Goal: Transaction & Acquisition: Purchase product/service

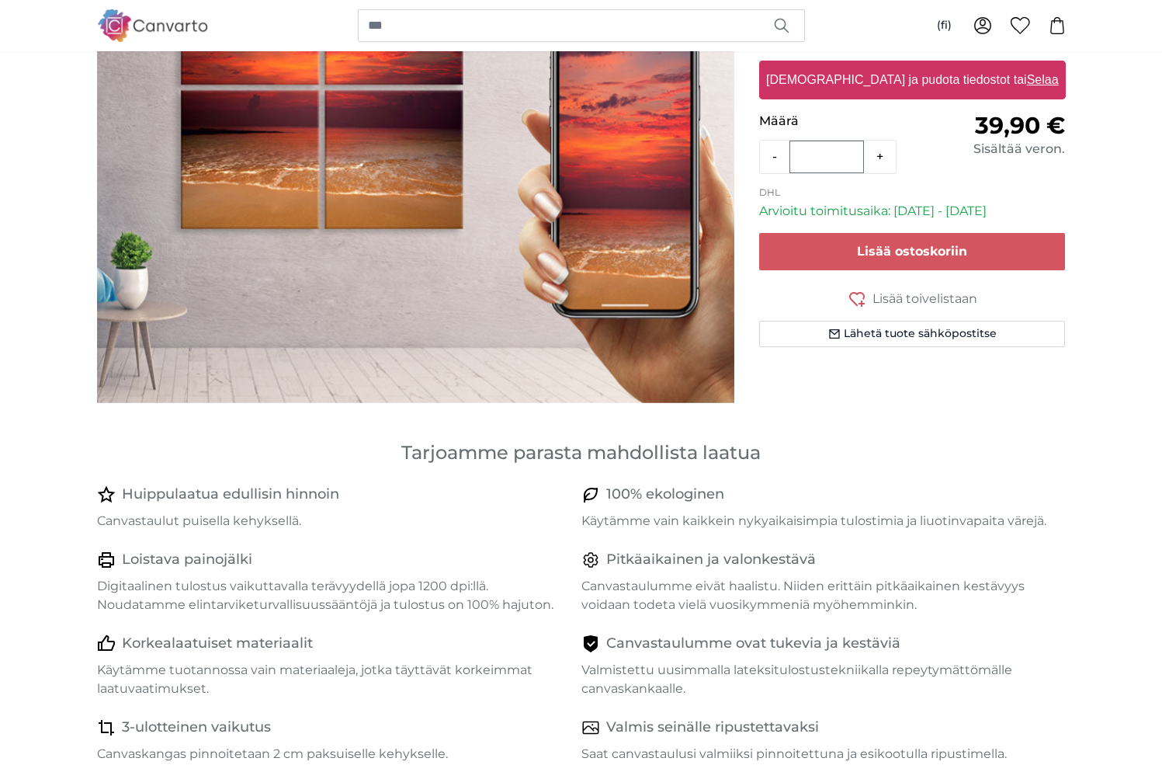
scroll to position [64, 0]
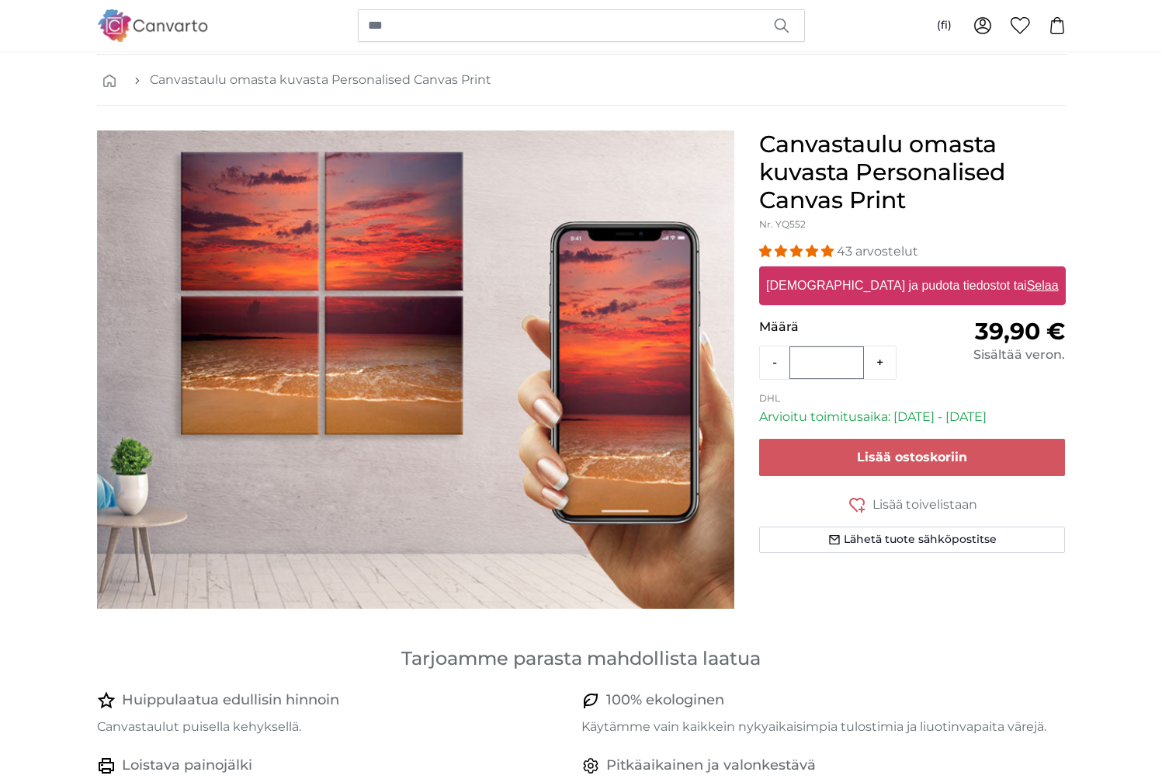
click at [874, 285] on label "[DEMOGRAPHIC_DATA] ja pudota tiedostot tai Selaa" at bounding box center [912, 285] width 304 height 31
click at [874, 271] on input "[DEMOGRAPHIC_DATA] ja pudota tiedostot tai Selaa" at bounding box center [912, 268] width 307 height 5
click at [1026, 286] on u "Selaa" at bounding box center [1042, 285] width 32 height 13
click at [991, 271] on input "[DEMOGRAPHIC_DATA] ja pudota tiedostot tai Selaa" at bounding box center [912, 268] width 307 height 5
type input "**********"
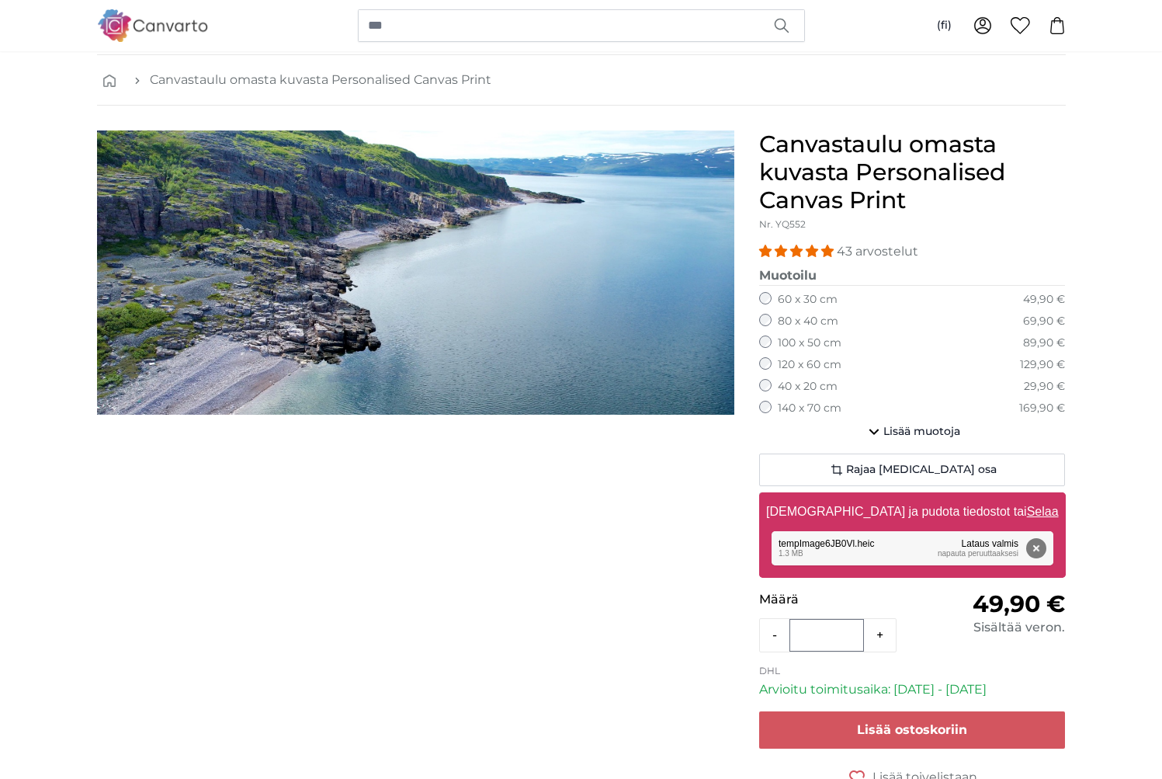
click at [792, 366] on label "120 x 60 cm" at bounding box center [810, 365] width 64 height 16
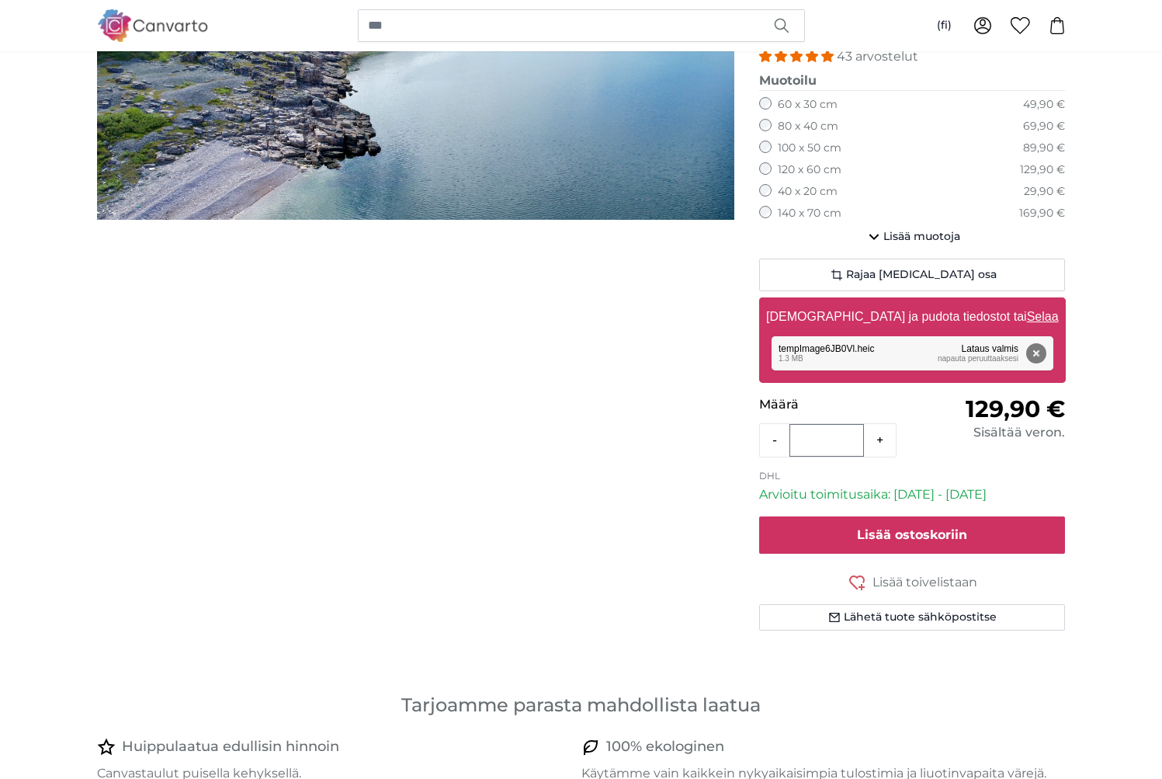
scroll to position [128, 0]
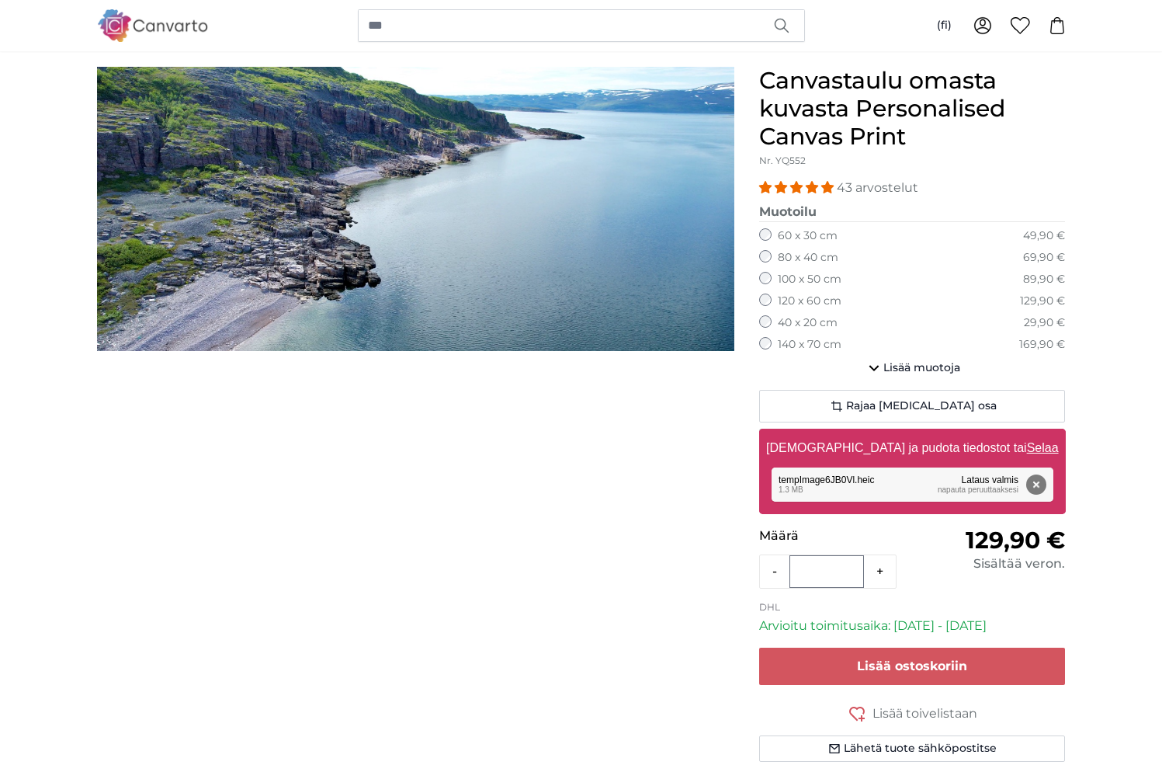
click at [803, 278] on label "100 x 50 cm" at bounding box center [810, 280] width 64 height 16
click at [813, 328] on fieldset "Muotoilu 40 x 30 cm 39,90 € 60 x 45 cm 59,90 € 80 x 60 cm 79,90 € 30 x 20 cm 29…" at bounding box center [912, 278] width 307 height 150
click at [810, 342] on label "140 x 70 cm" at bounding box center [810, 345] width 64 height 16
click at [800, 301] on label "120 x 60 cm" at bounding box center [810, 301] width 64 height 16
click at [415, 279] on img "1 of 1" at bounding box center [415, 209] width 637 height 284
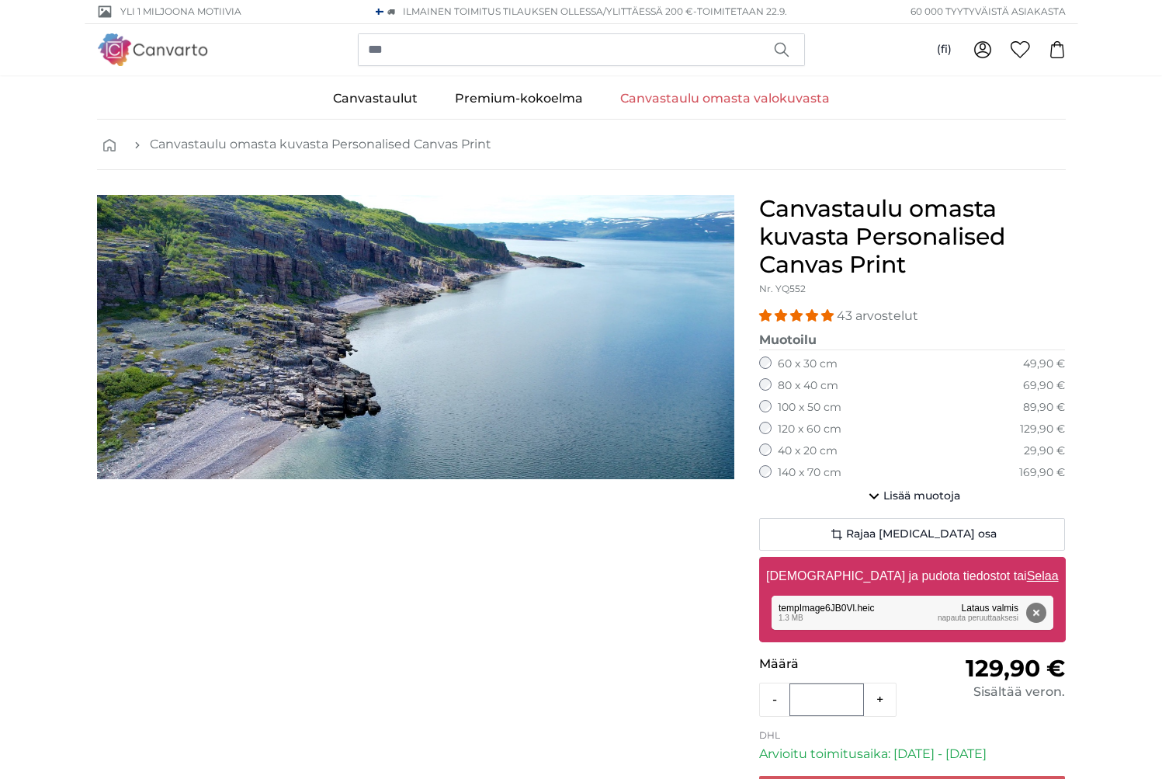
scroll to position [3, 0]
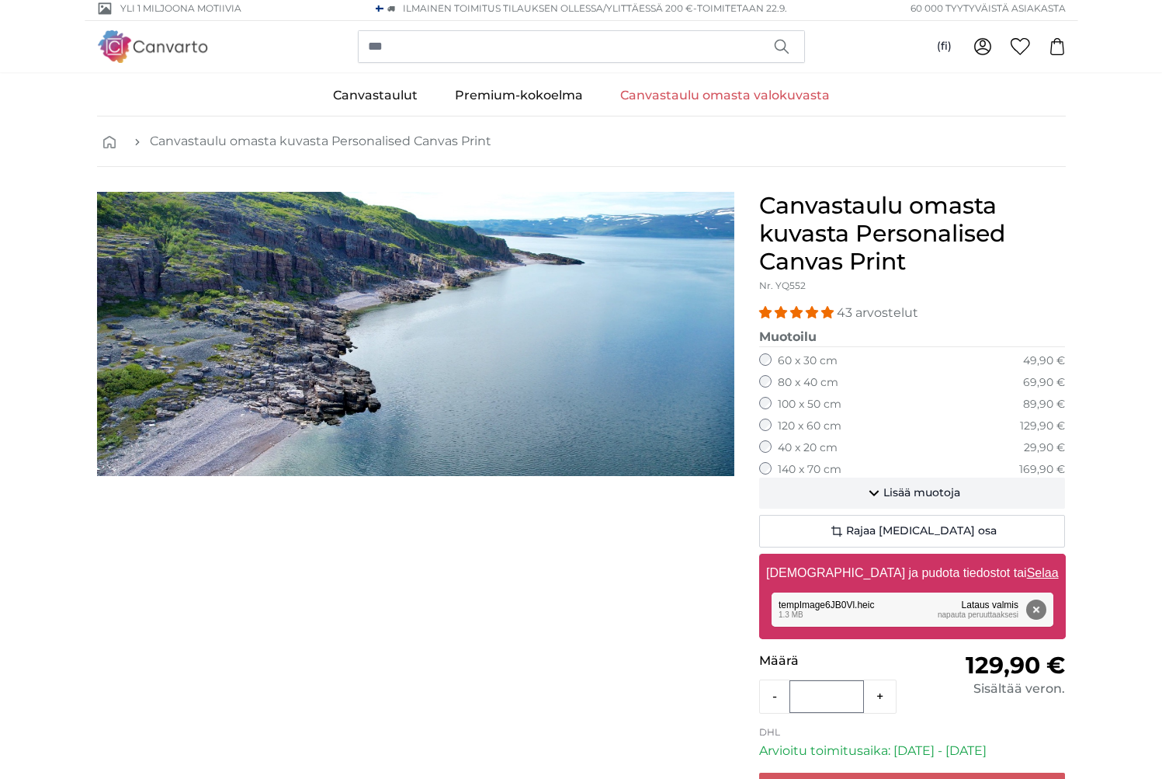
click at [871, 491] on icon "button" at bounding box center [874, 494] width 10 height 6
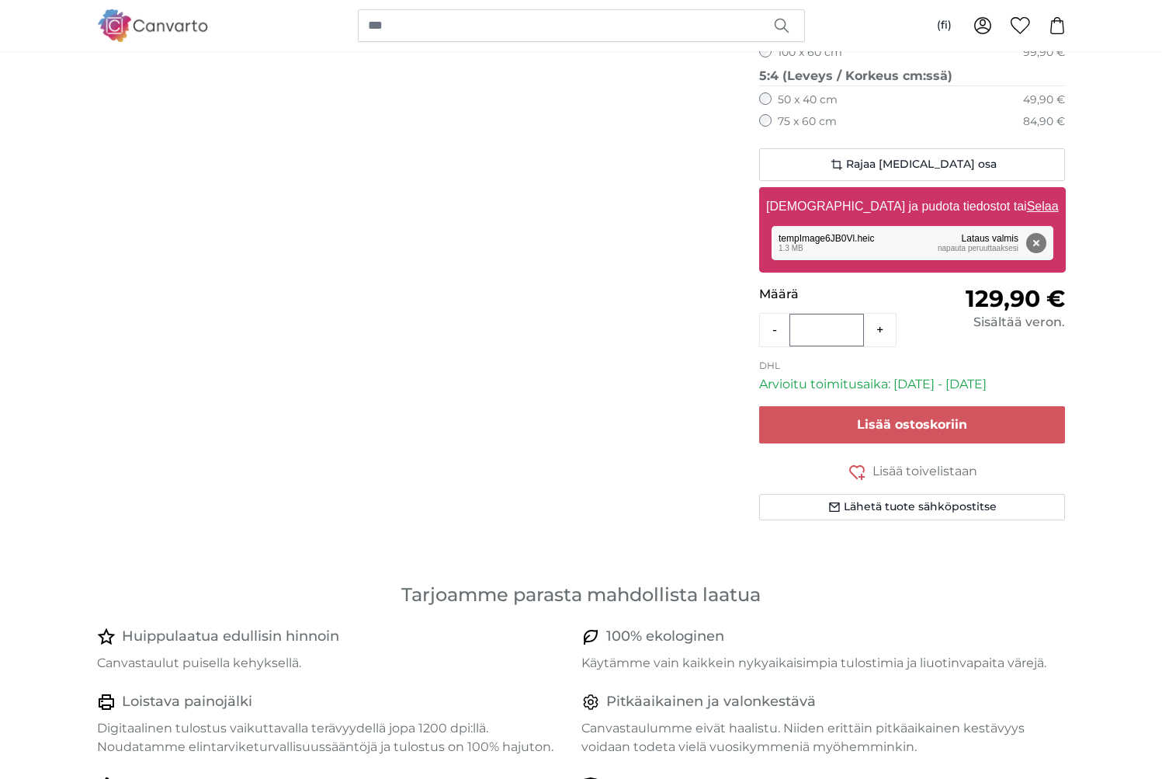
scroll to position [924, 0]
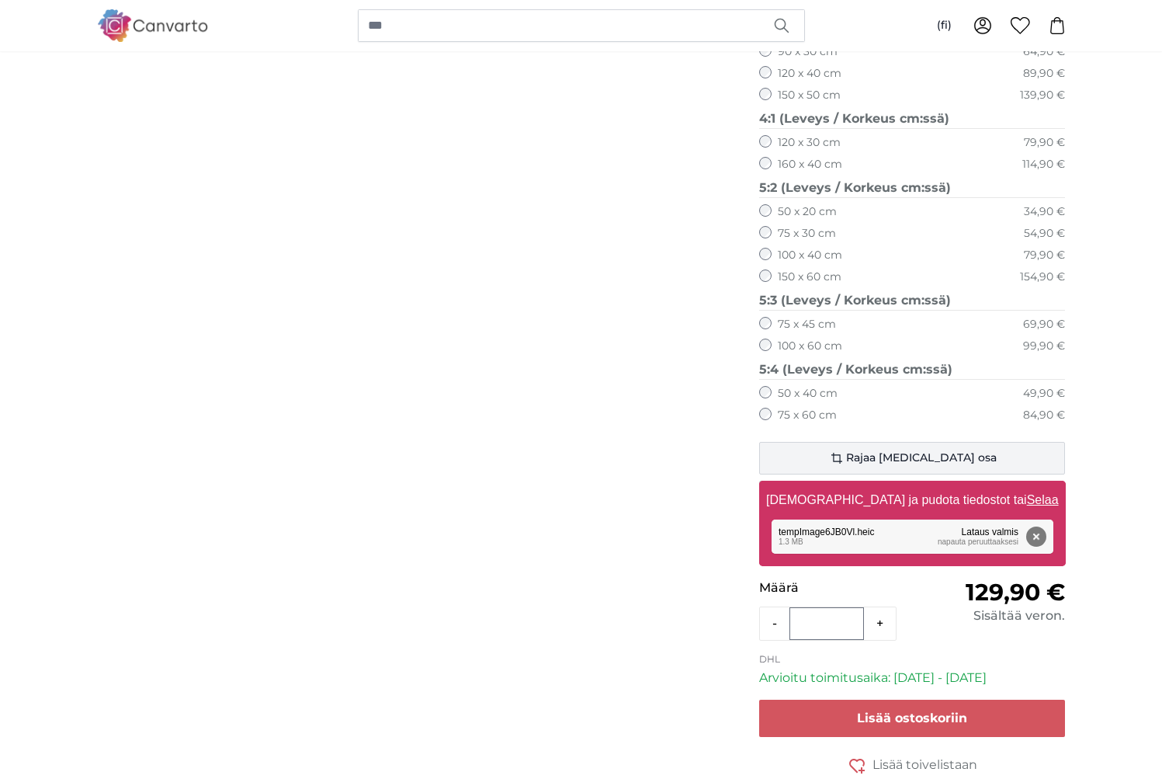
click at [924, 450] on span "Rajaa [MEDICAL_DATA] osa" at bounding box center [921, 458] width 151 height 16
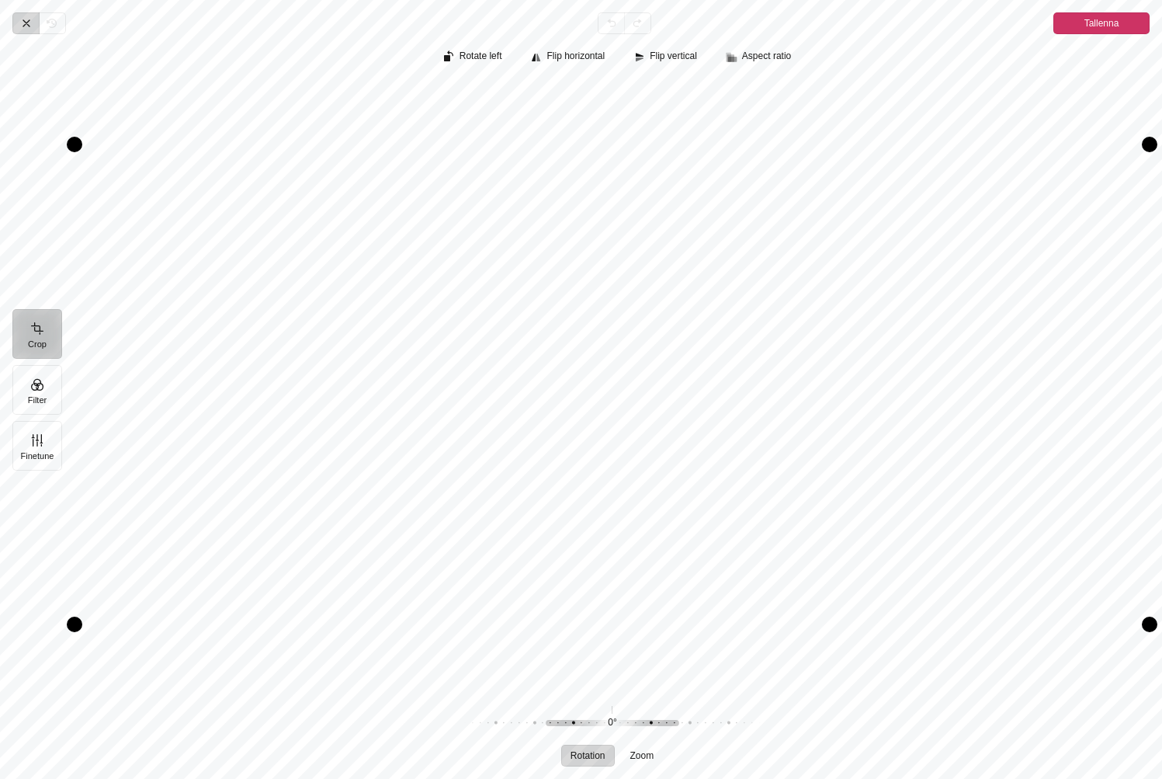
click at [21, 26] on icon "Pintura" at bounding box center [26, 23] width 12 height 12
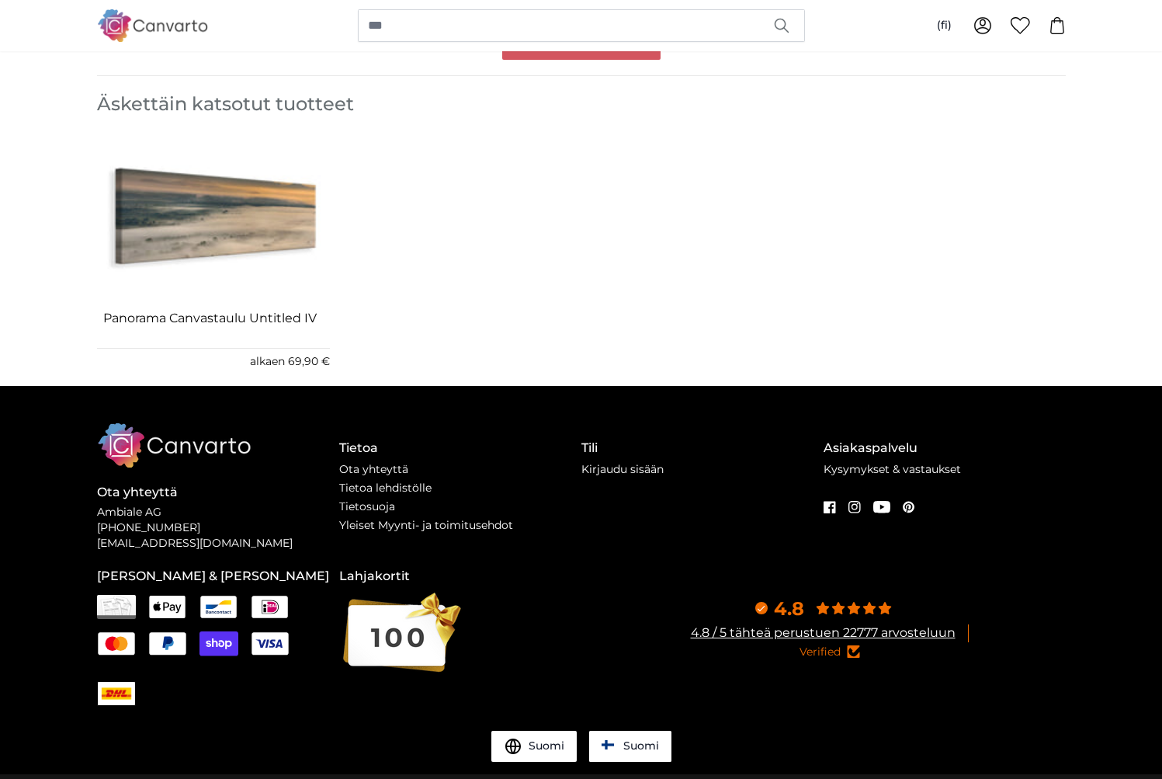
scroll to position [2708, 0]
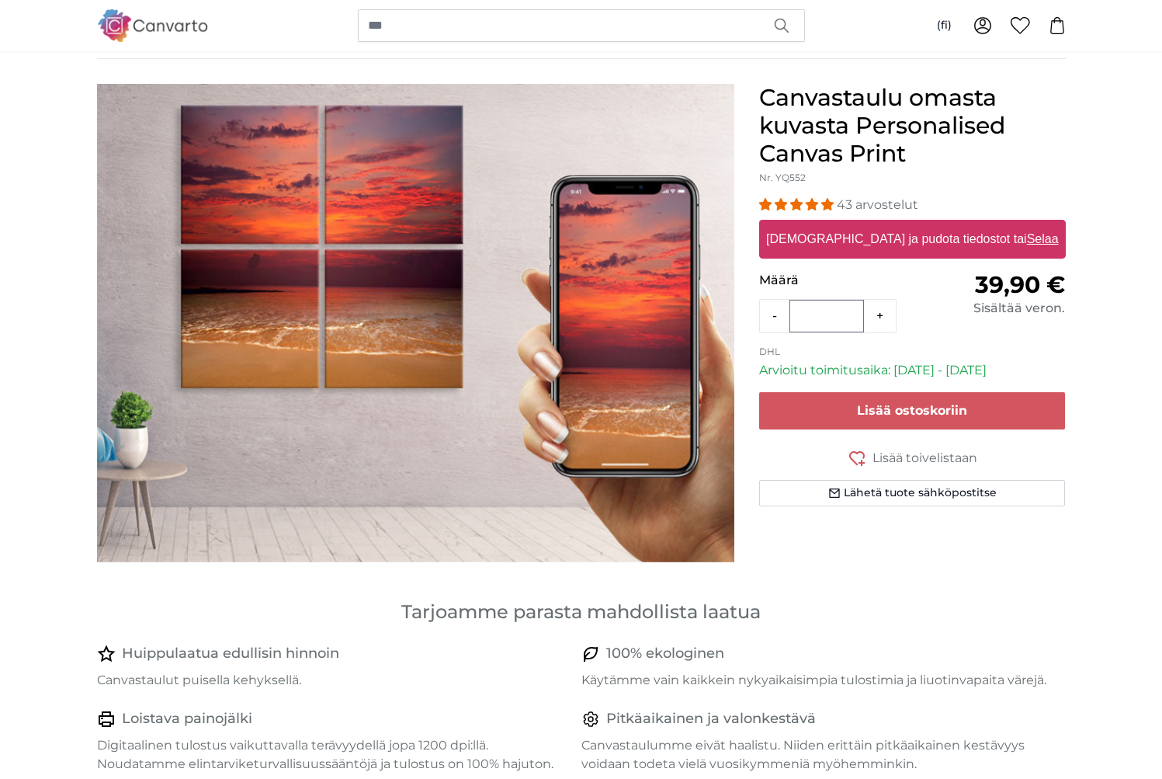
scroll to position [114, 0]
